Goal: Task Accomplishment & Management: Manage account settings

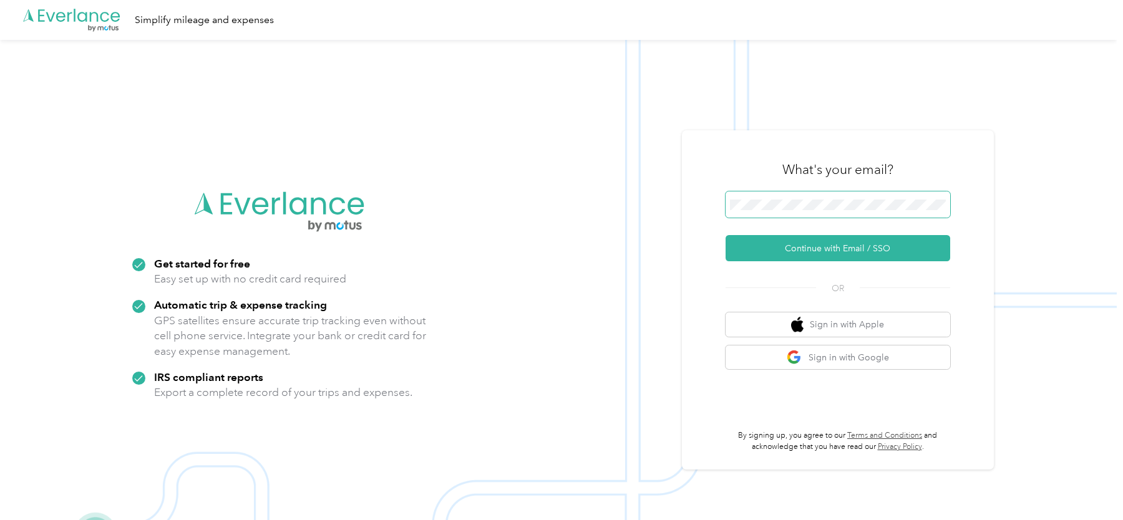
click at [811, 214] on span at bounding box center [837, 204] width 225 height 26
click at [883, 147] on div "What's your email? Continue with Email / SSO OR Sign in with Apple Sign in with…" at bounding box center [838, 299] width 312 height 339
click at [813, 238] on button "Continue with Email / SSO" at bounding box center [837, 248] width 225 height 26
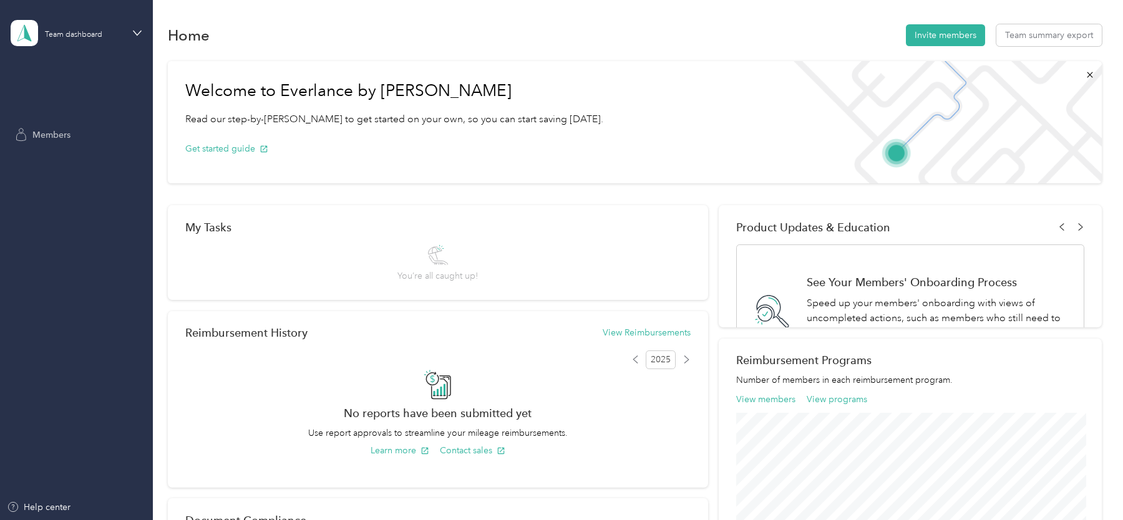
click at [51, 137] on span "Members" at bounding box center [51, 134] width 38 height 13
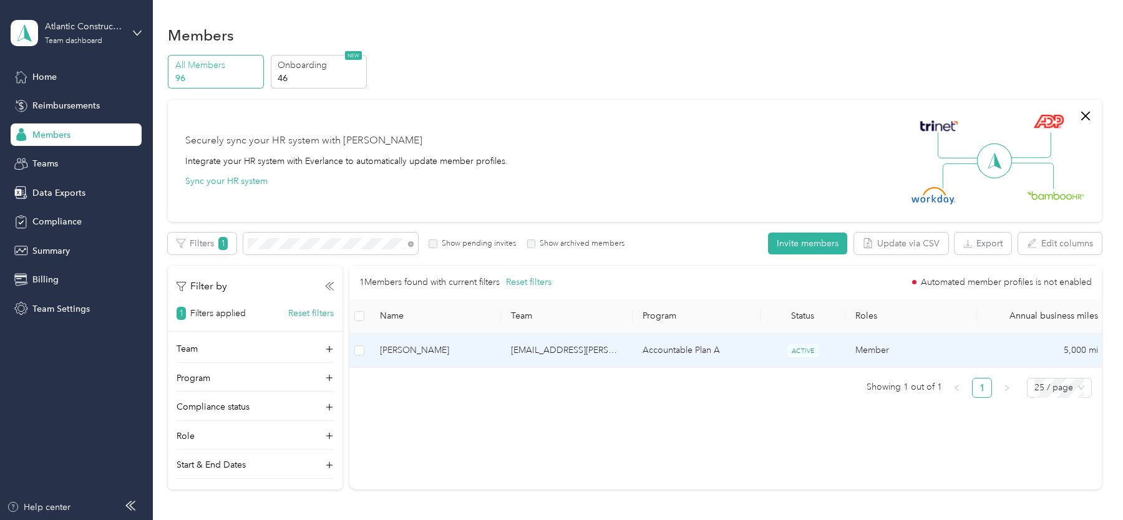
click at [598, 360] on td "[EMAIL_ADDRESS][PERSON_NAME][DOMAIN_NAME]" at bounding box center [566, 351] width 131 height 34
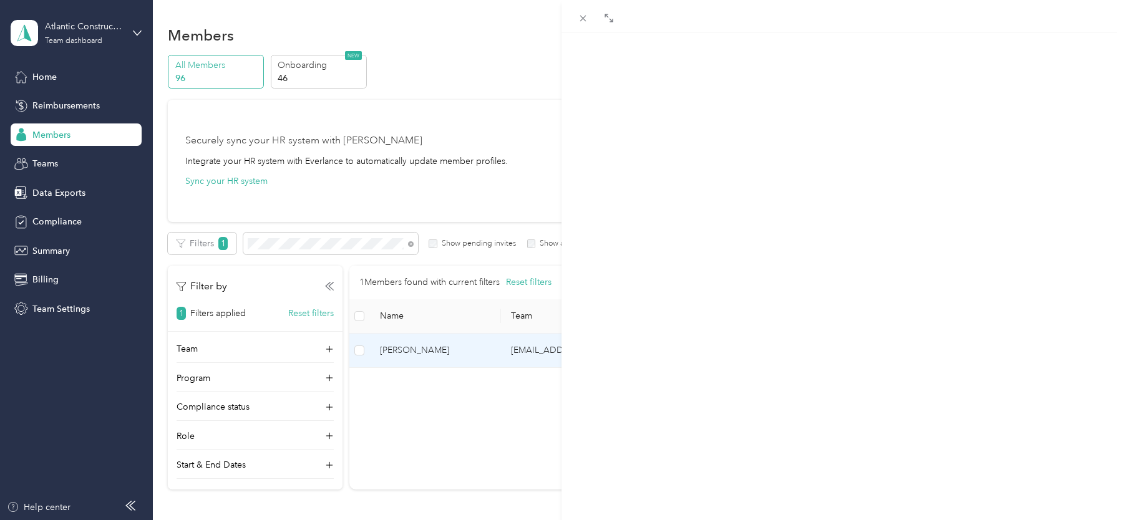
click at [841, 83] on span "Commute" at bounding box center [858, 82] width 45 height 12
click at [815, 80] on span "Program" at bounding box center [804, 82] width 39 height 12
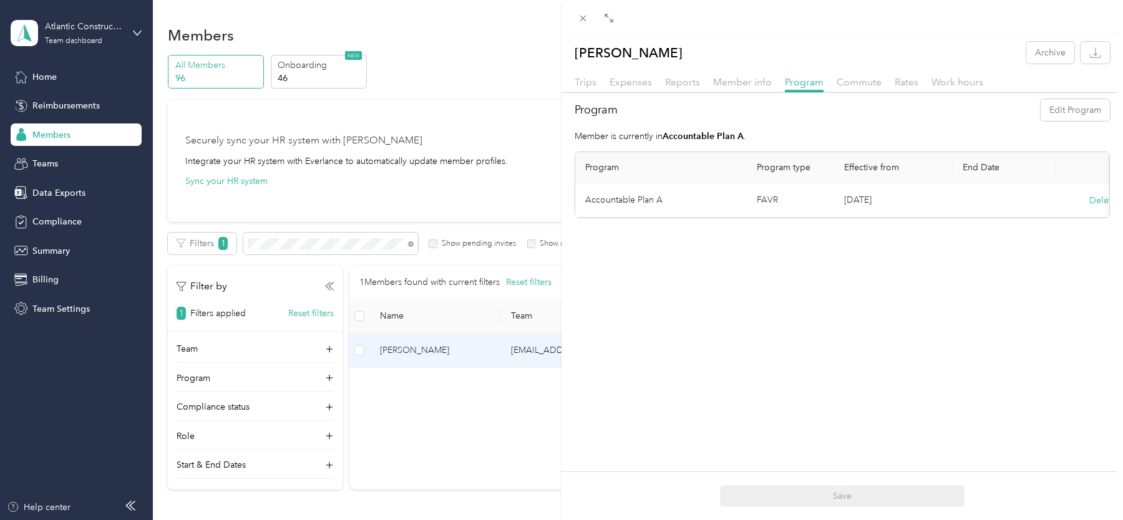
click at [74, 28] on div "[PERSON_NAME] Archive Trips Expenses Reports Member info Program Commute Rates …" at bounding box center [561, 260] width 1123 height 520
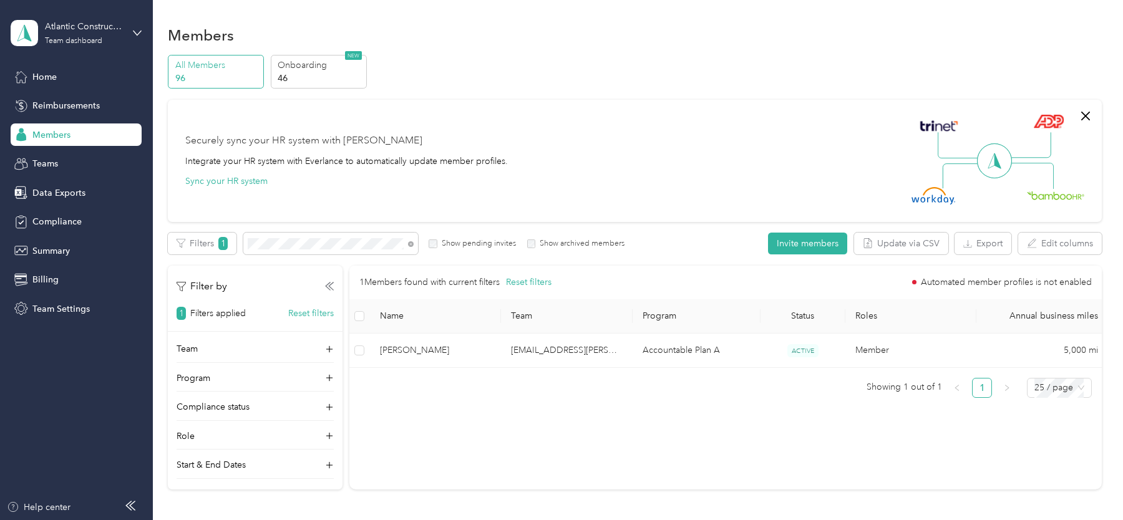
click at [110, 29] on div at bounding box center [561, 260] width 1123 height 520
click at [110, 29] on div "Atlantic Constructors" at bounding box center [84, 26] width 78 height 13
click at [84, 164] on div "Log out" at bounding box center [141, 159] width 245 height 22
